Goal: Task Accomplishment & Management: Manage account settings

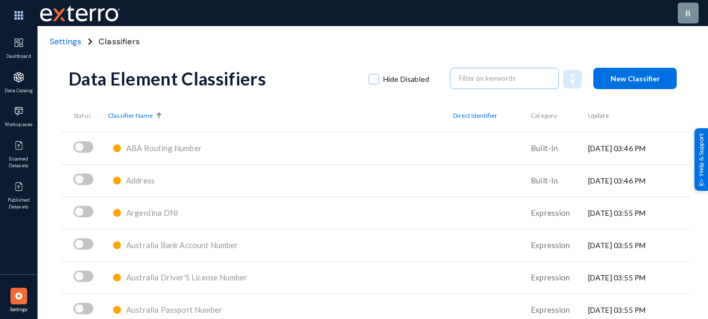
click at [68, 42] on span "Settings" at bounding box center [66, 41] width 32 height 11
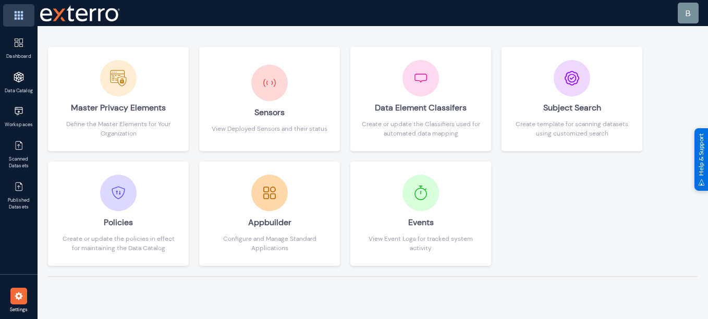
click at [13, 21] on img at bounding box center [18, 15] width 31 height 22
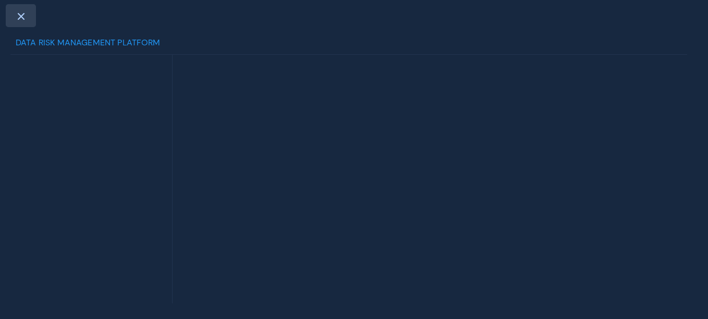
click at [22, 21] on div at bounding box center [21, 15] width 30 height 23
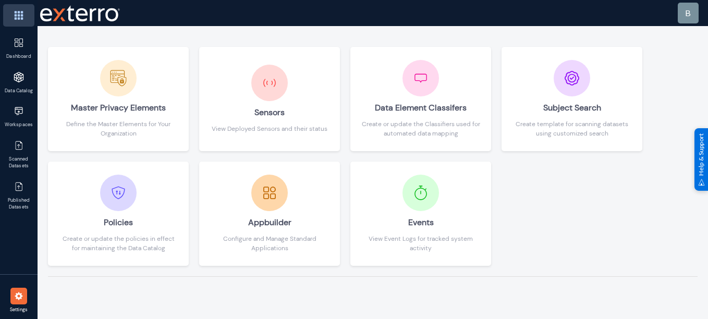
click at [19, 10] on img at bounding box center [18, 15] width 31 height 22
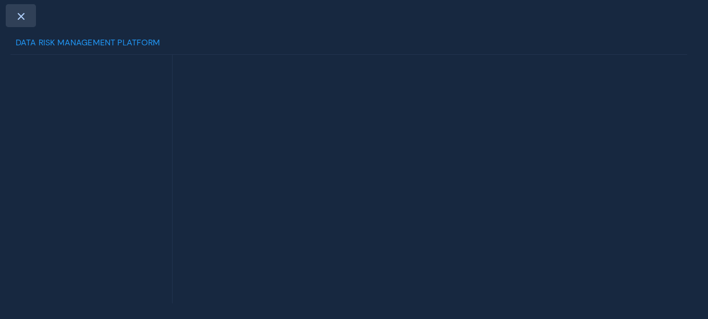
click at [21, 20] on div at bounding box center [21, 15] width 30 height 23
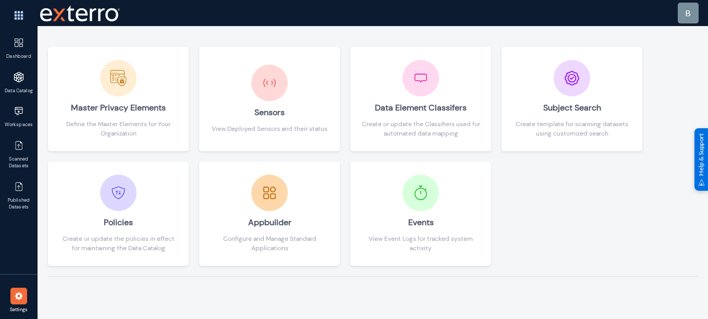
click at [18, 297] on img at bounding box center [19, 296] width 10 height 10
click at [26, 19] on img at bounding box center [18, 15] width 31 height 22
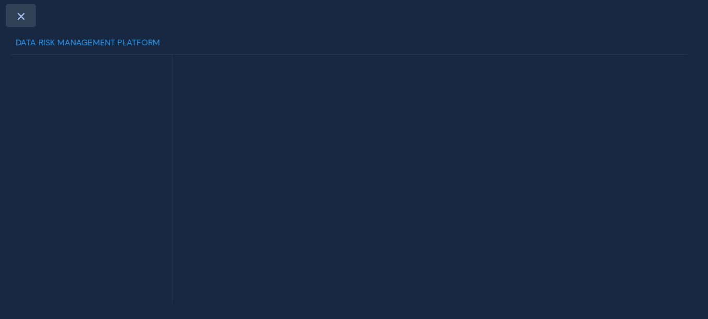
click at [20, 19] on span at bounding box center [20, 16] width 9 height 8
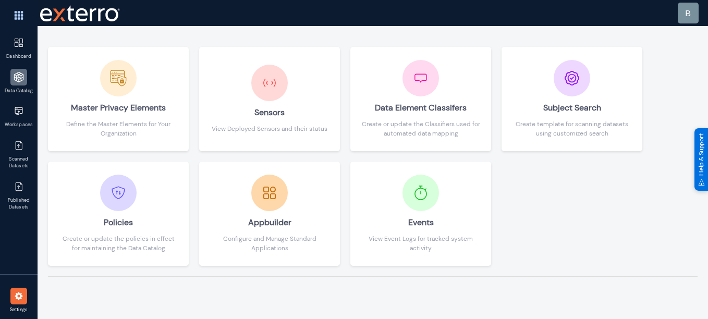
click at [13, 84] on div at bounding box center [18, 77] width 17 height 17
